Goal: Transaction & Acquisition: Purchase product/service

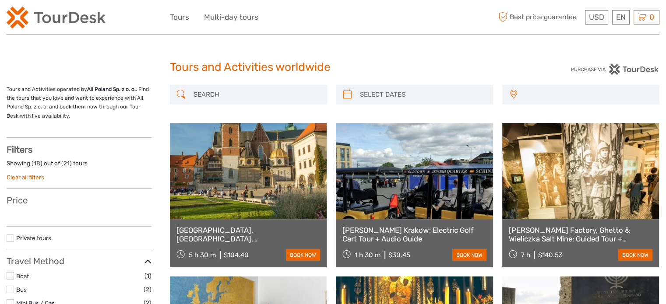
select select
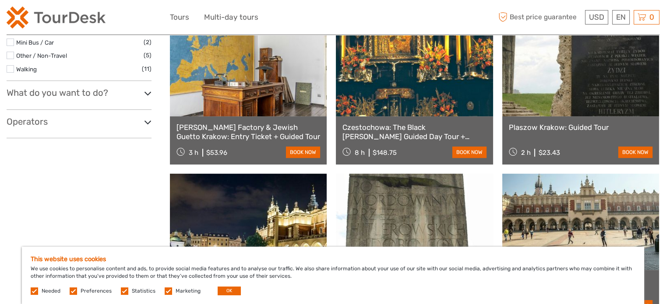
scroll to position [276, 0]
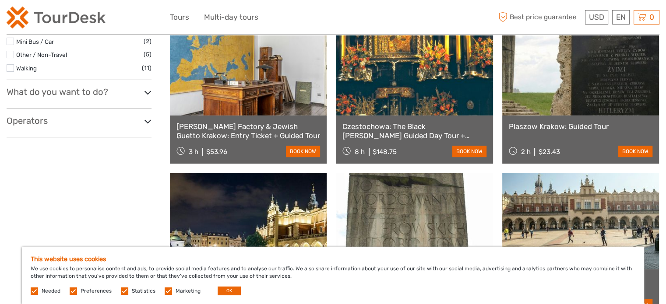
click at [128, 116] on h3 "Operators" at bounding box center [79, 121] width 145 height 11
drag, startPoint x: 78, startPoint y: 290, endPoint x: 73, endPoint y: 290, distance: 5.3
click at [73, 290] on span "Preferences" at bounding box center [91, 291] width 43 height 6
click at [73, 290] on label at bounding box center [73, 291] width 7 height 7
click at [0, 0] on input "checkbox" at bounding box center [0, 0] width 0 height 0
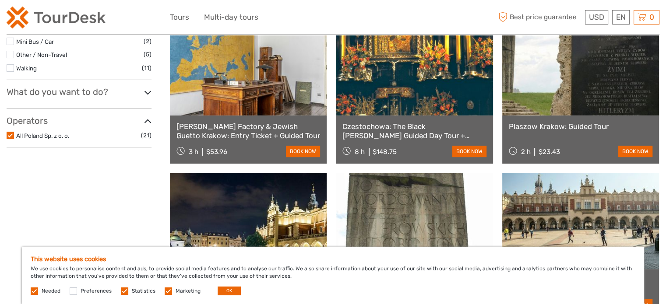
click at [121, 288] on label at bounding box center [124, 291] width 7 height 7
click at [0, 0] on input "checkbox" at bounding box center [0, 0] width 0 height 0
click at [167, 290] on label at bounding box center [168, 291] width 7 height 7
click at [0, 0] on input "checkbox" at bounding box center [0, 0] width 0 height 0
click at [222, 288] on button "OK" at bounding box center [229, 291] width 23 height 9
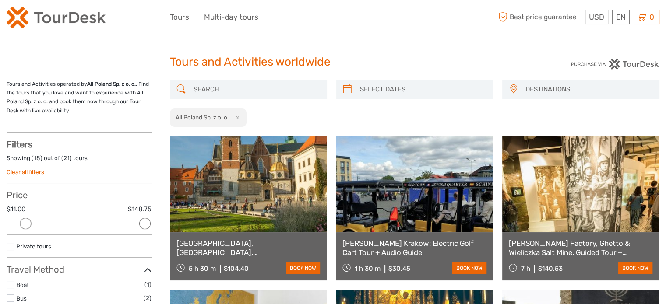
scroll to position [0, 0]
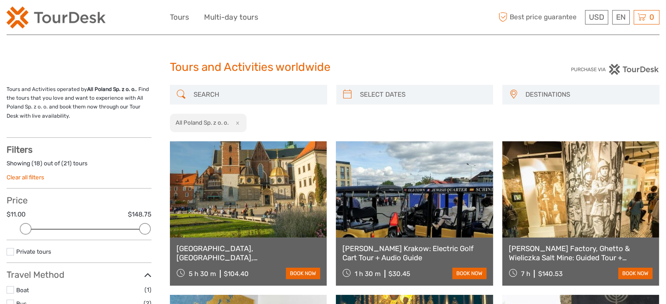
click at [249, 92] on input "search" at bounding box center [256, 94] width 133 height 15
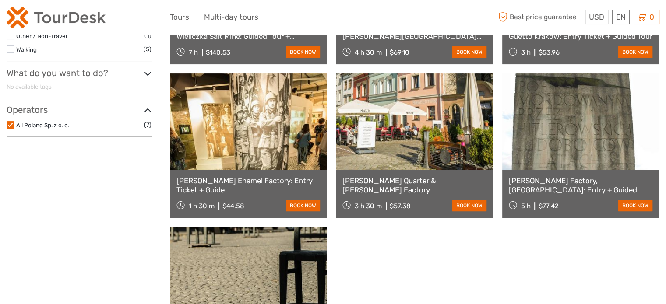
scroll to position [225, 0]
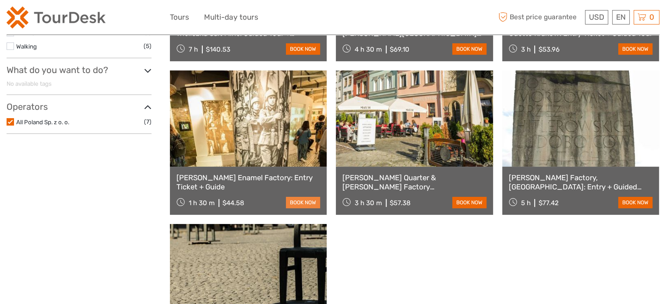
type input "schindlers"
click at [292, 206] on link "book now" at bounding box center [303, 202] width 34 height 11
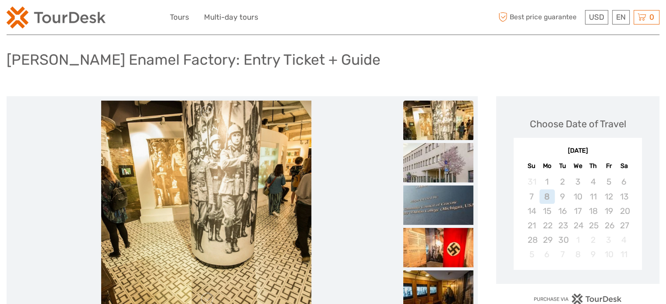
scroll to position [53, 0]
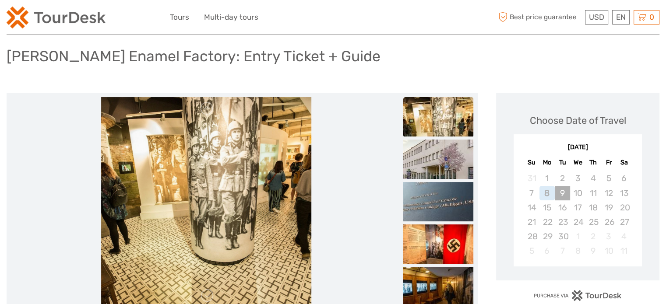
click at [557, 191] on div "9" at bounding box center [562, 193] width 15 height 14
click at [582, 194] on div "10" at bounding box center [577, 193] width 15 height 14
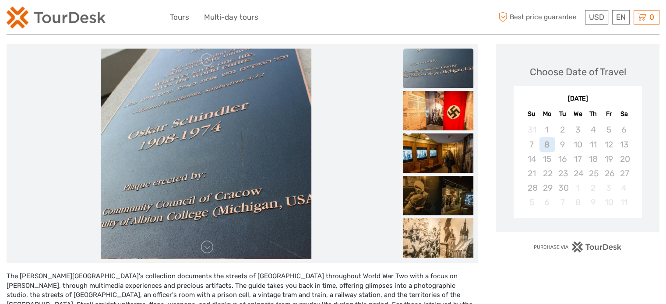
scroll to position [103, 0]
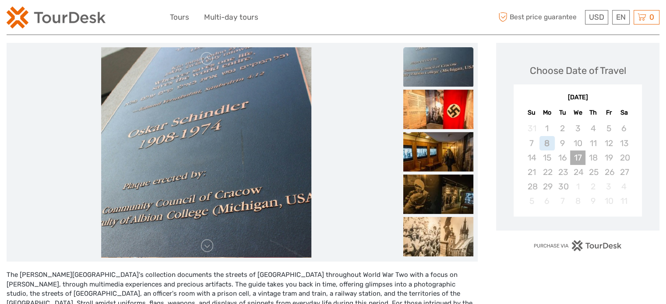
click at [581, 161] on div "17" at bounding box center [577, 158] width 15 height 14
click at [561, 140] on div "9" at bounding box center [562, 143] width 15 height 14
click at [570, 142] on div "10" at bounding box center [577, 143] width 15 height 14
click at [542, 144] on div "8" at bounding box center [547, 143] width 15 height 14
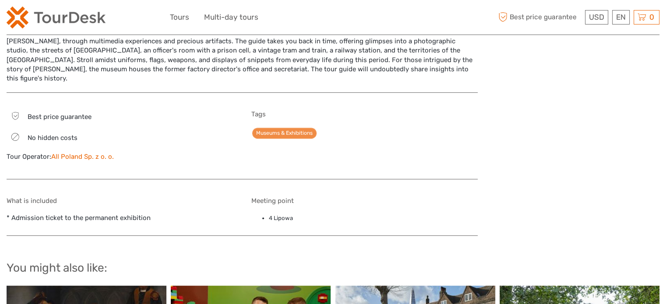
scroll to position [347, 0]
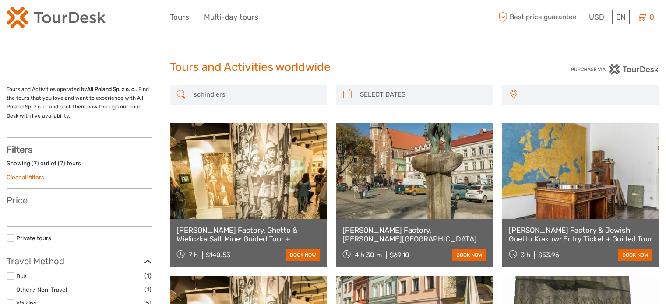
select select
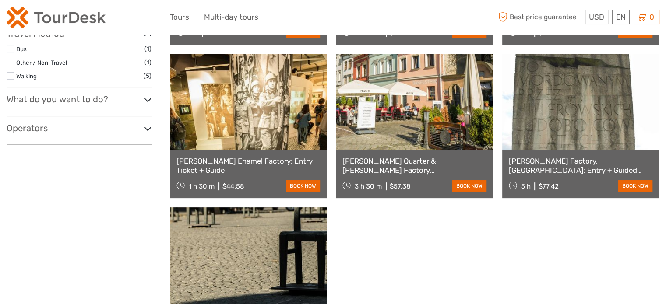
scroll to position [249, 0]
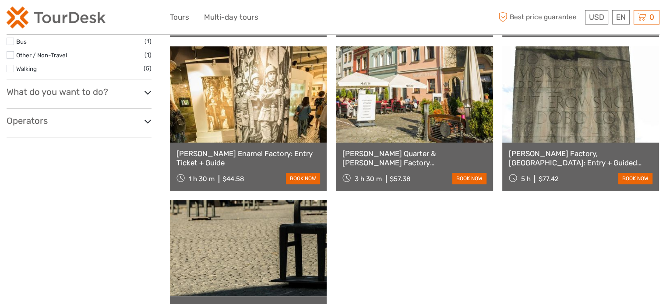
click at [147, 118] on icon at bounding box center [147, 122] width 7 height 12
drag, startPoint x: 78, startPoint y: 131, endPoint x: 16, endPoint y: 130, distance: 62.2
click at [16, 131] on label "All Poland Sp. z o. o." at bounding box center [80, 136] width 128 height 10
copy link "All Poland Sp. z o. o."
